Goal: Task Accomplishment & Management: Use online tool/utility

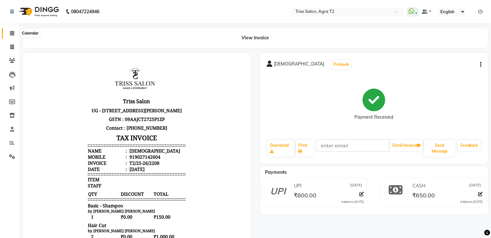
click at [10, 31] on icon at bounding box center [12, 33] width 4 height 5
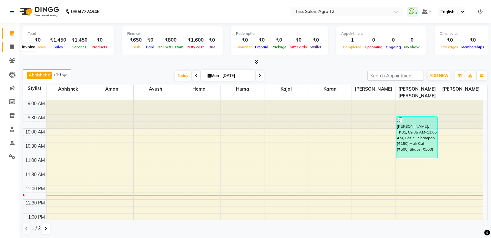
click at [13, 47] on icon at bounding box center [12, 47] width 4 height 5
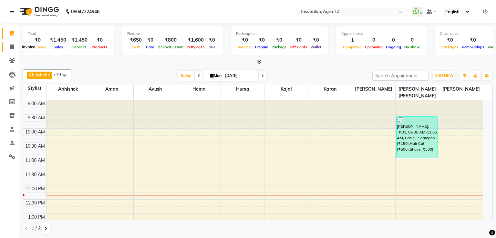
select select "service"
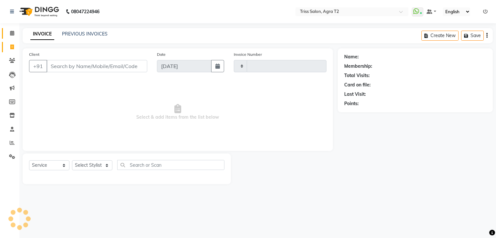
type input "2211"
select select "4301"
click at [13, 33] on icon at bounding box center [12, 33] width 4 height 5
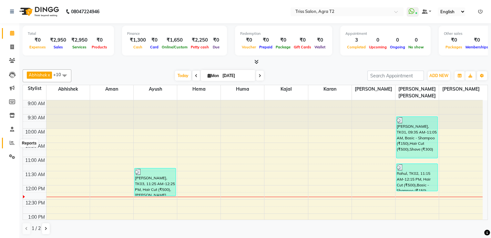
click at [10, 142] on icon at bounding box center [12, 143] width 5 height 5
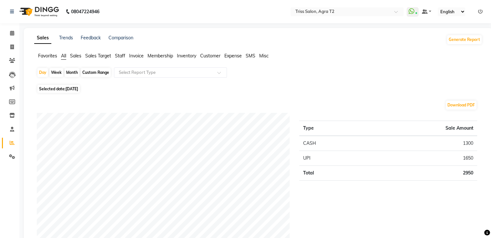
click at [75, 73] on div "Month" at bounding box center [72, 72] width 15 height 9
select select "9"
select select "2025"
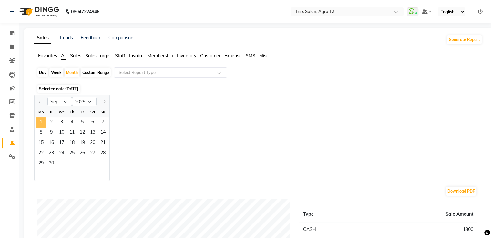
click at [40, 121] on span "1" at bounding box center [41, 123] width 10 height 10
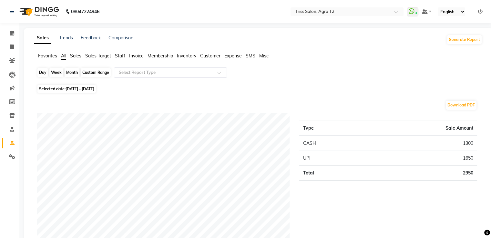
click at [71, 71] on div "Month" at bounding box center [72, 72] width 15 height 9
select select "9"
select select "2025"
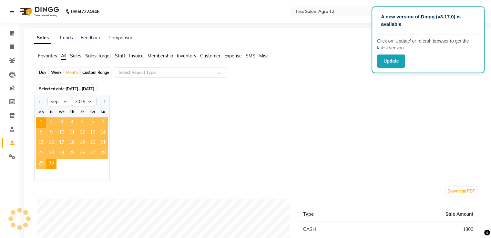
click at [88, 73] on div "Custom Range" at bounding box center [96, 72] width 30 height 9
select select "9"
select select "2025"
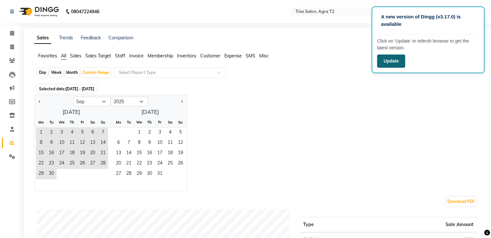
click at [391, 61] on button "Update" at bounding box center [391, 61] width 28 height 13
